Goal: Transaction & Acquisition: Obtain resource

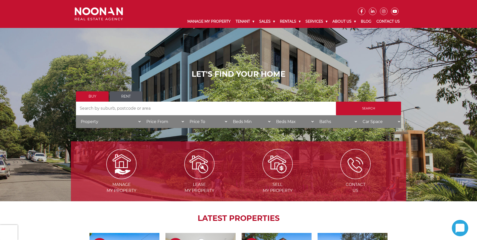
click at [124, 96] on link "Rent" at bounding box center [126, 96] width 33 height 10
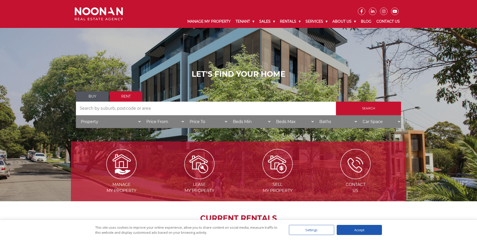
click at [129, 108] on input "Search by Address" at bounding box center [206, 109] width 260 height 14
type input "riverwood"
click at [336, 102] on input "Search" at bounding box center [368, 109] width 65 height 14
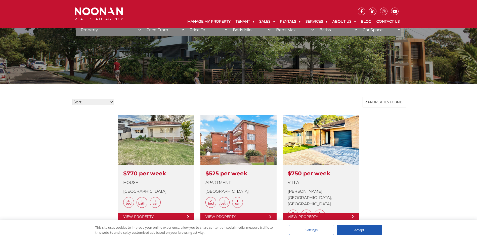
scroll to position [75, 0]
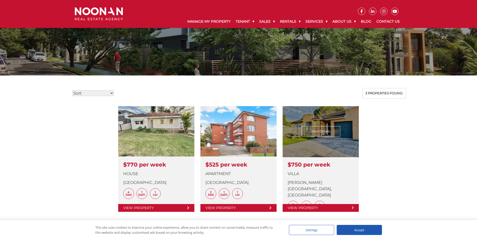
click at [320, 148] on link at bounding box center [321, 159] width 76 height 106
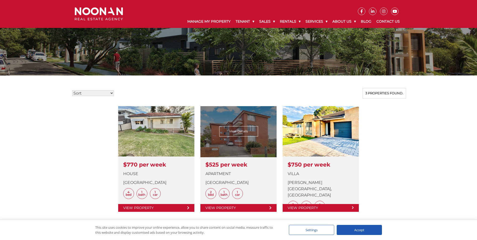
click at [248, 133] on link at bounding box center [238, 159] width 76 height 106
click at [242, 142] on link at bounding box center [238, 159] width 76 height 106
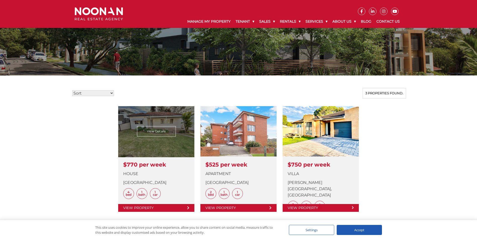
click at [151, 167] on link at bounding box center [156, 159] width 76 height 106
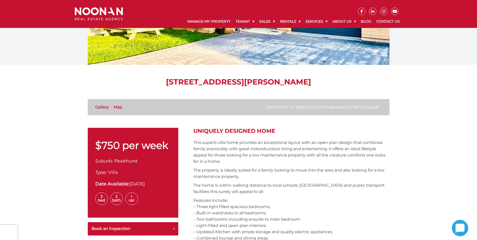
scroll to position [75, 0]
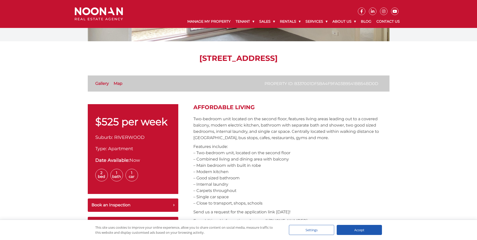
scroll to position [75, 0]
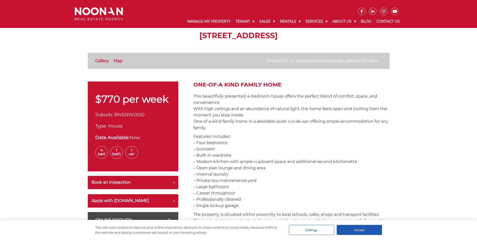
scroll to position [176, 0]
